Goal: Transaction & Acquisition: Purchase product/service

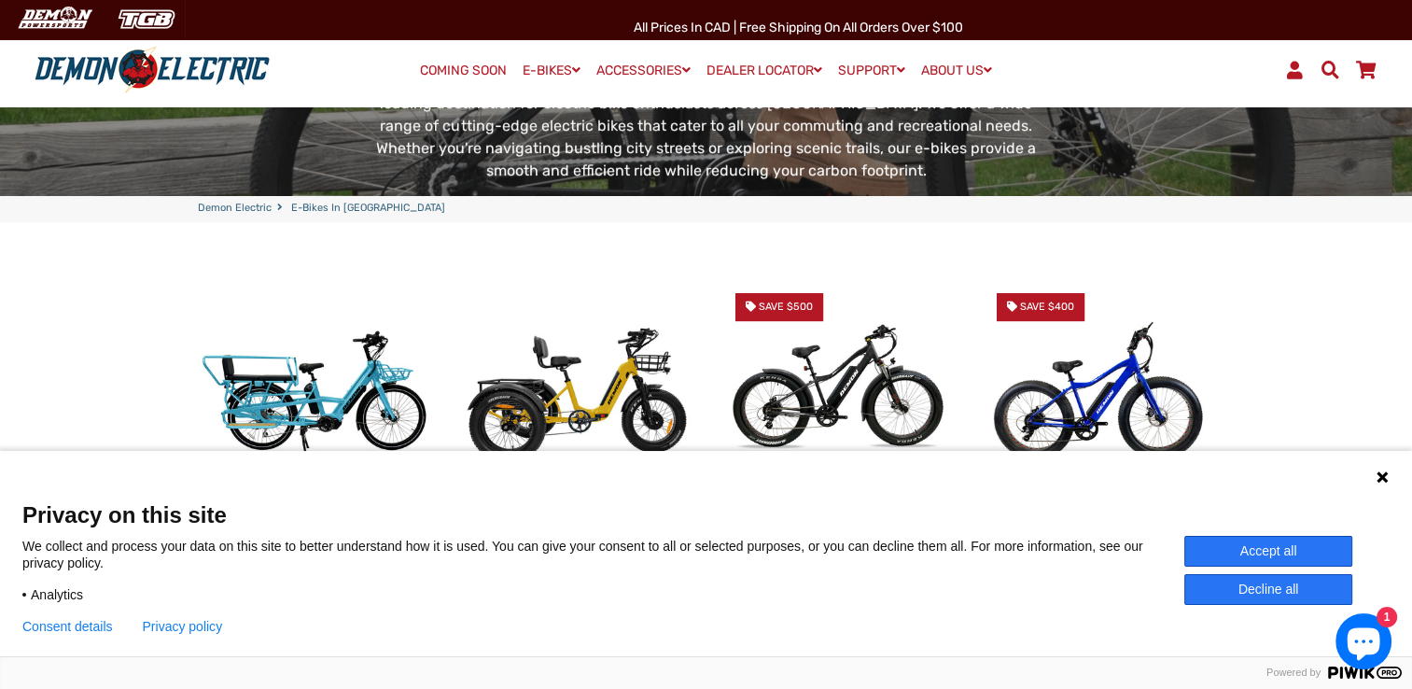
scroll to position [373, 0]
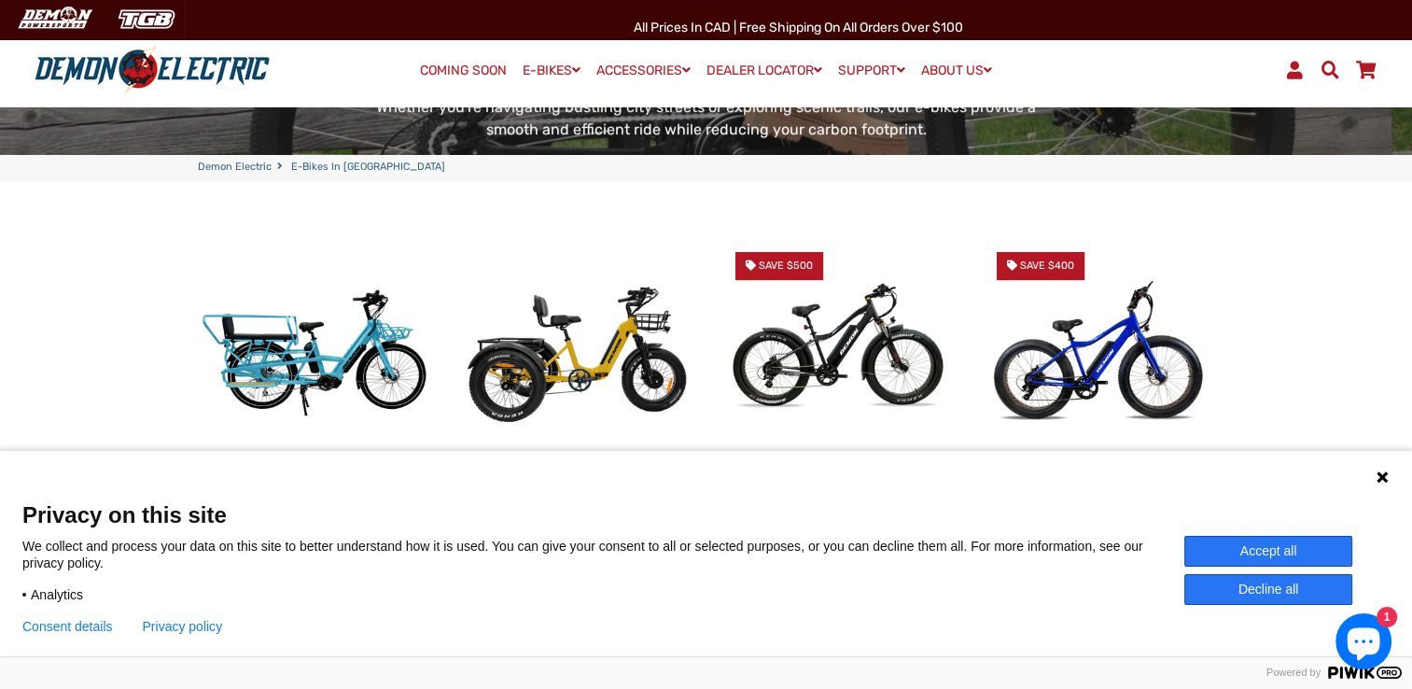
click at [1191, 543] on button "Accept all" at bounding box center [1268, 551] width 168 height 31
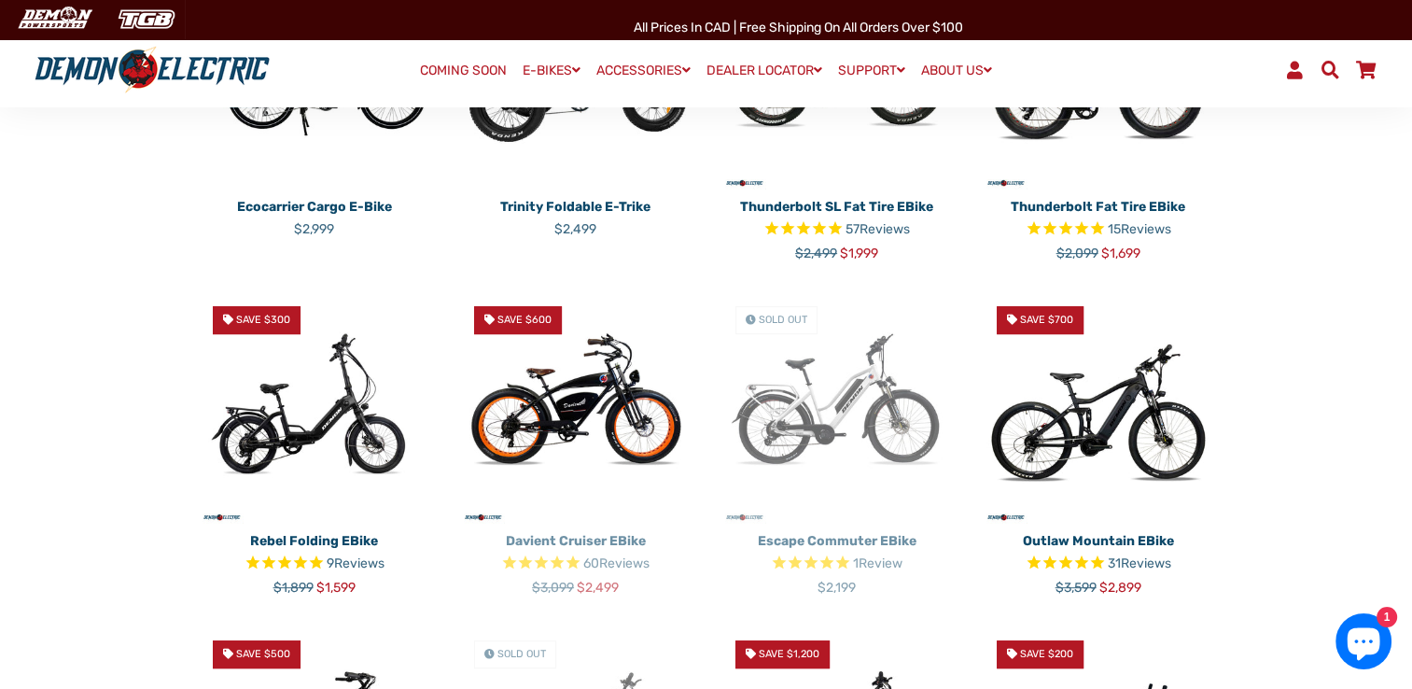
scroll to position [187, 0]
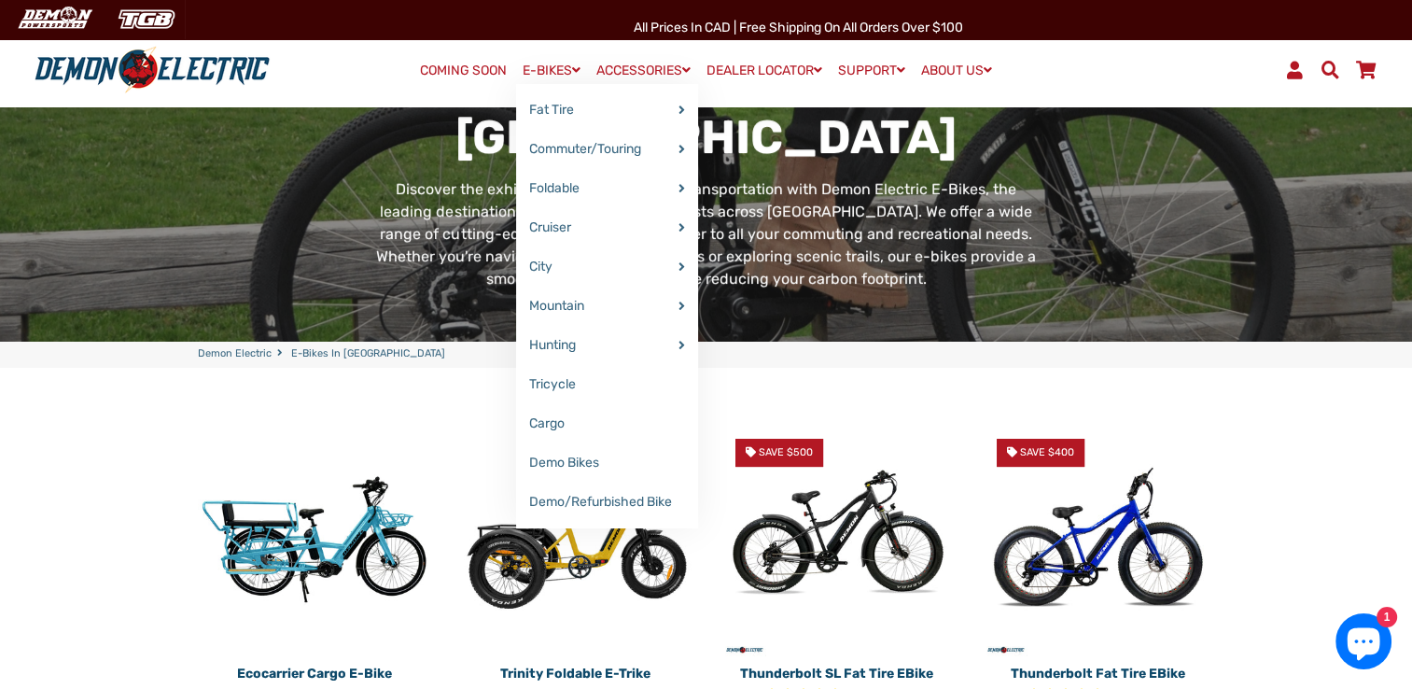
click at [528, 71] on link "E-BIKES" at bounding box center [551, 70] width 71 height 27
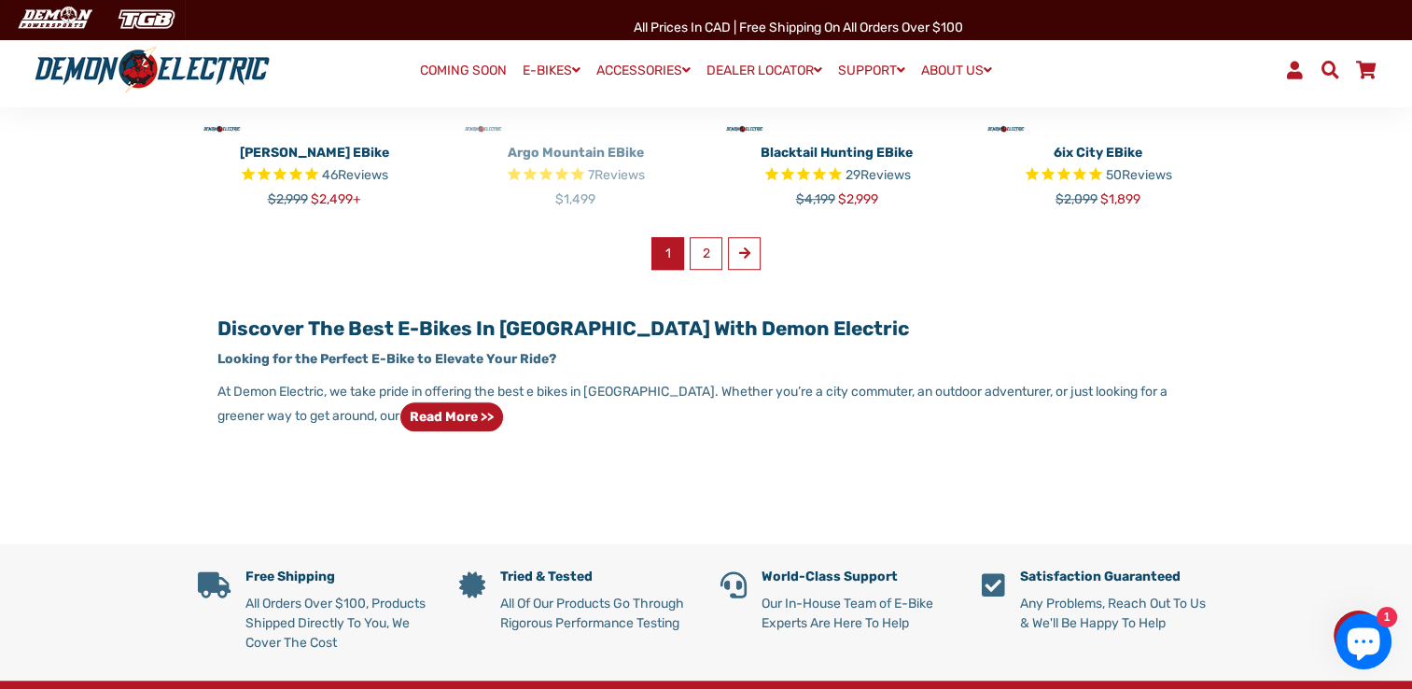
scroll to position [1399, 0]
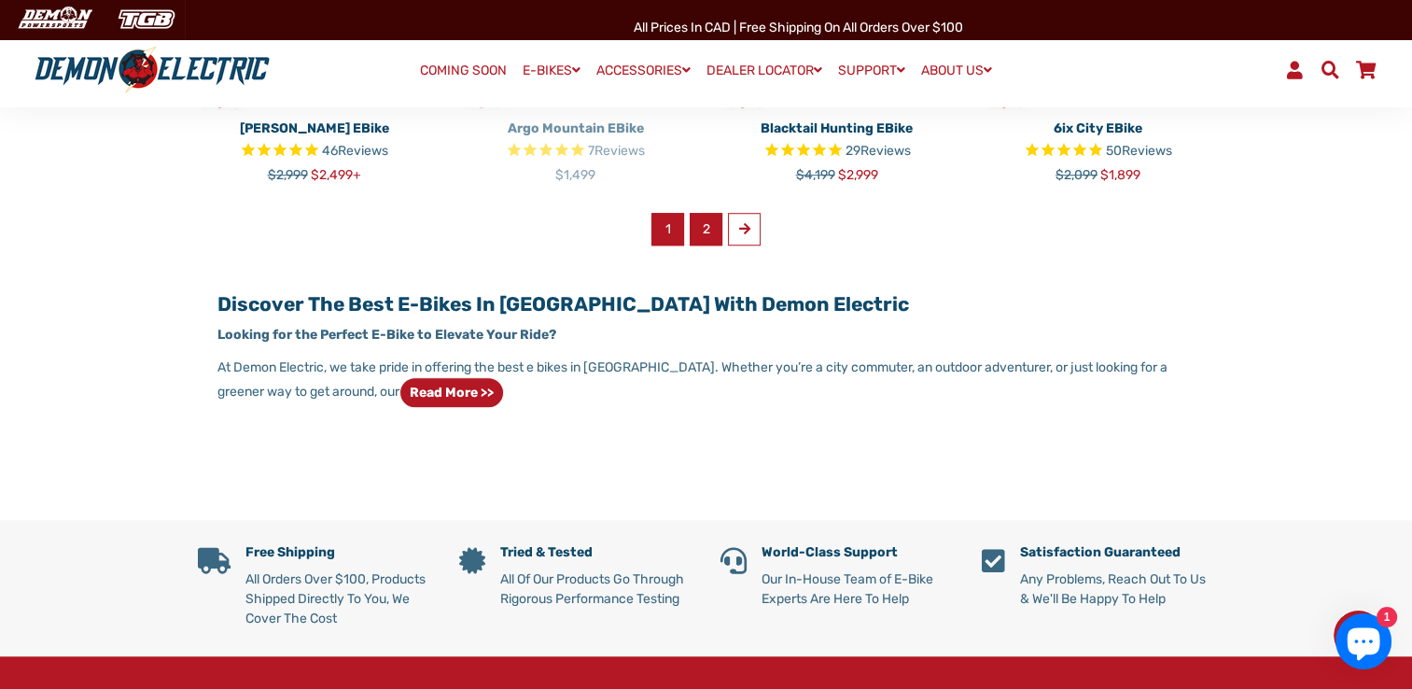
click at [693, 220] on link "2" at bounding box center [705, 229] width 33 height 33
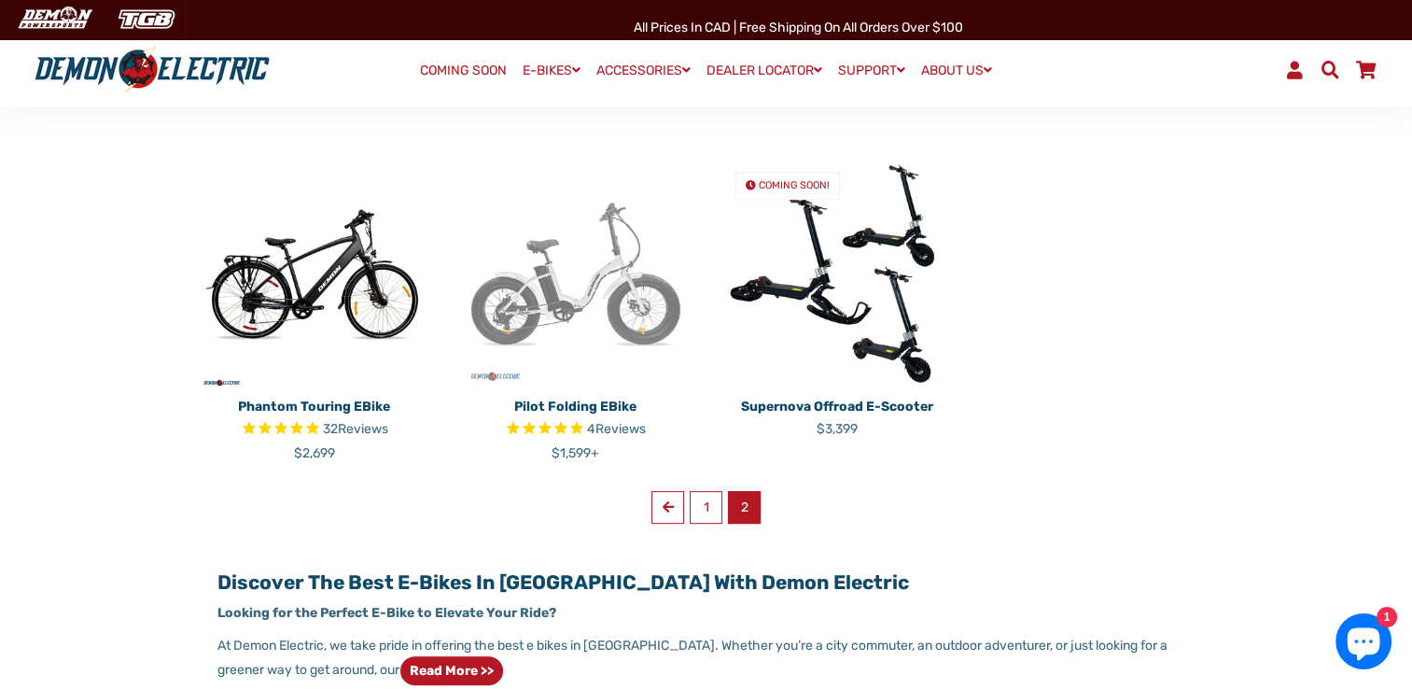
scroll to position [466, 0]
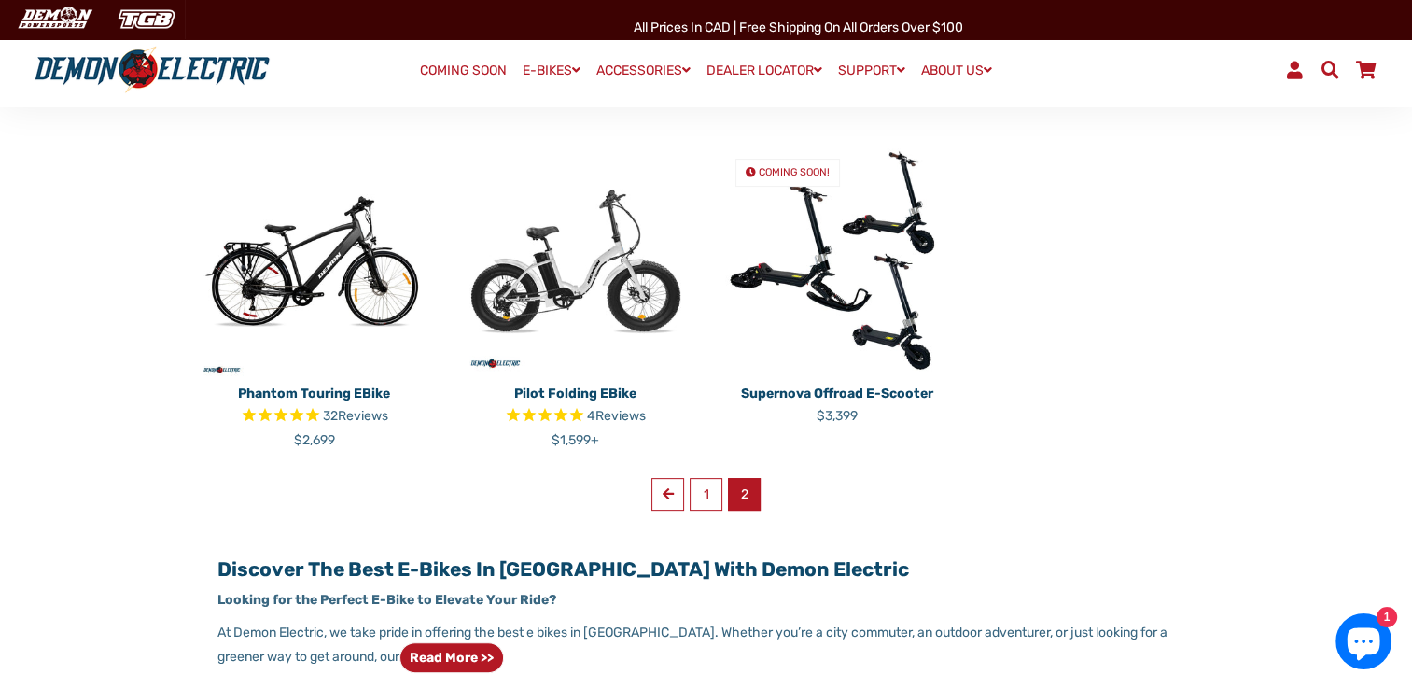
click at [700, 517] on div "Phantom Touring eBike 32 Reviews Regular price $2,699 Pilot Folding eBike 4 Rev…" at bounding box center [692, 341] width 1045 height 395
click at [712, 506] on link "1" at bounding box center [705, 494] width 33 height 33
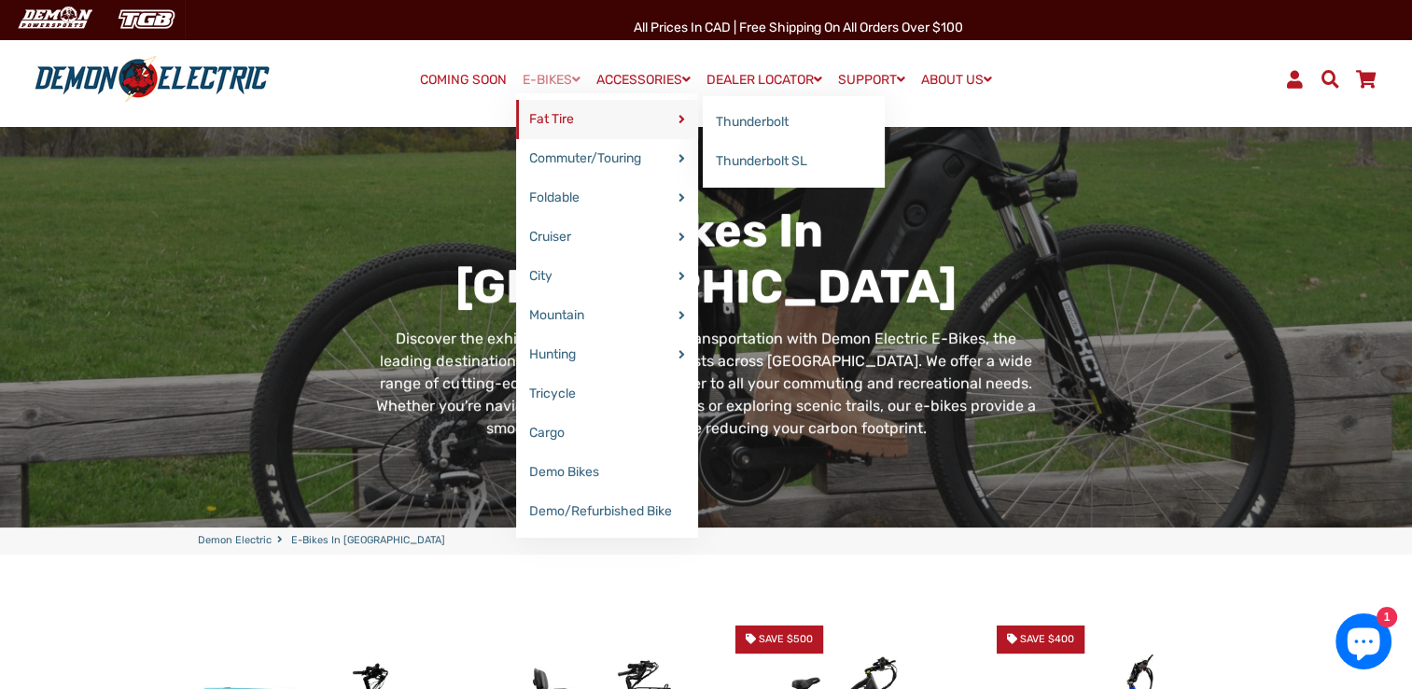
click at [579, 114] on link "Fat Tire" at bounding box center [607, 119] width 182 height 39
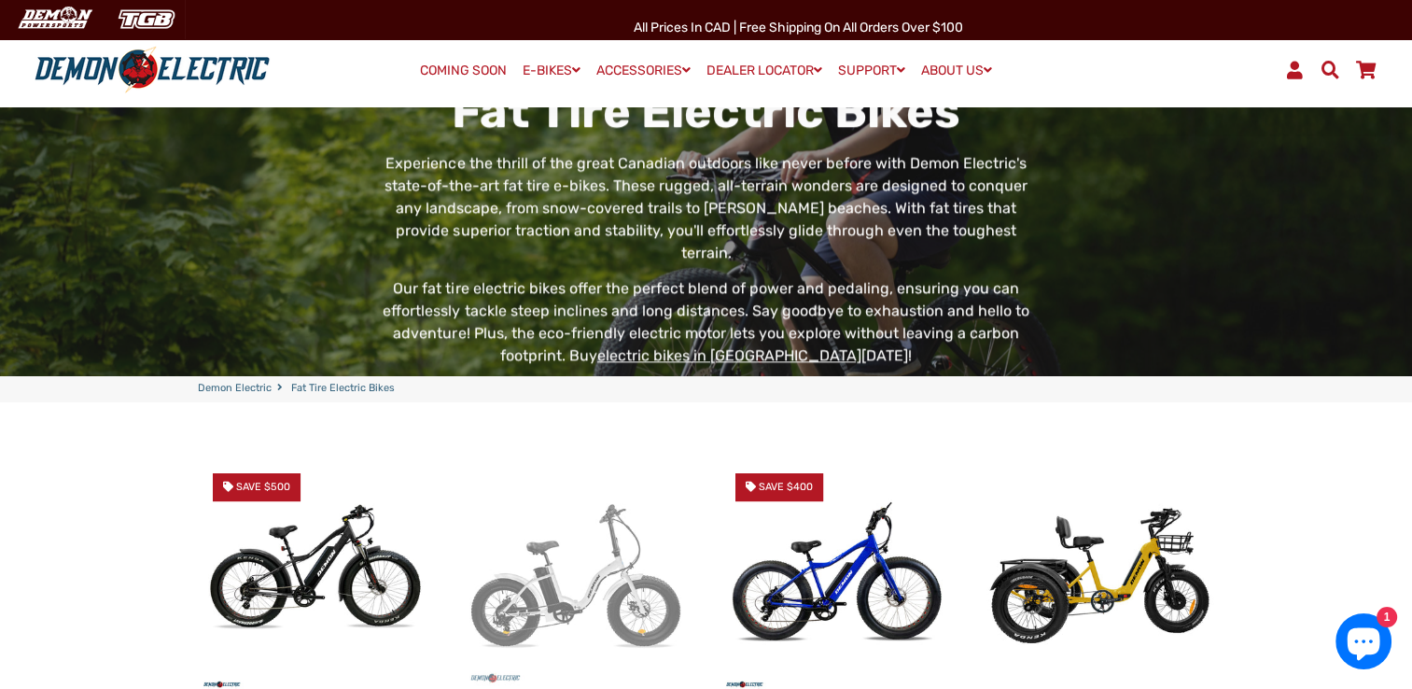
scroll to position [373, 0]
